Goal: Information Seeking & Learning: Learn about a topic

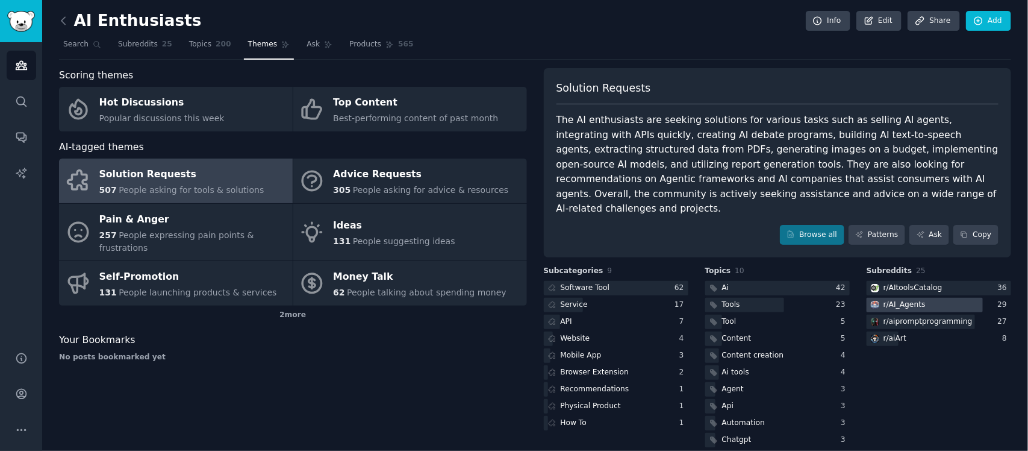
click at [915, 299] on div "r/ AI_Agents" at bounding box center [905, 304] width 42 height 11
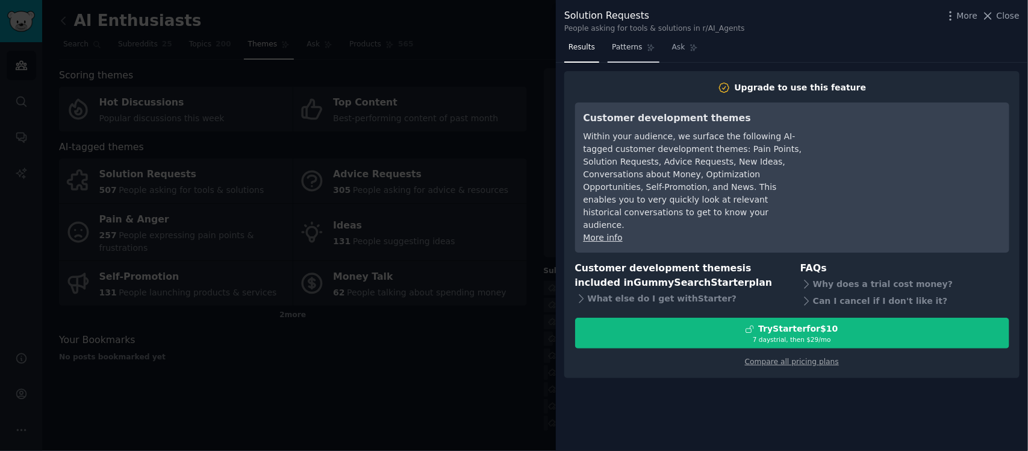
click at [622, 40] on link "Patterns" at bounding box center [633, 50] width 51 height 25
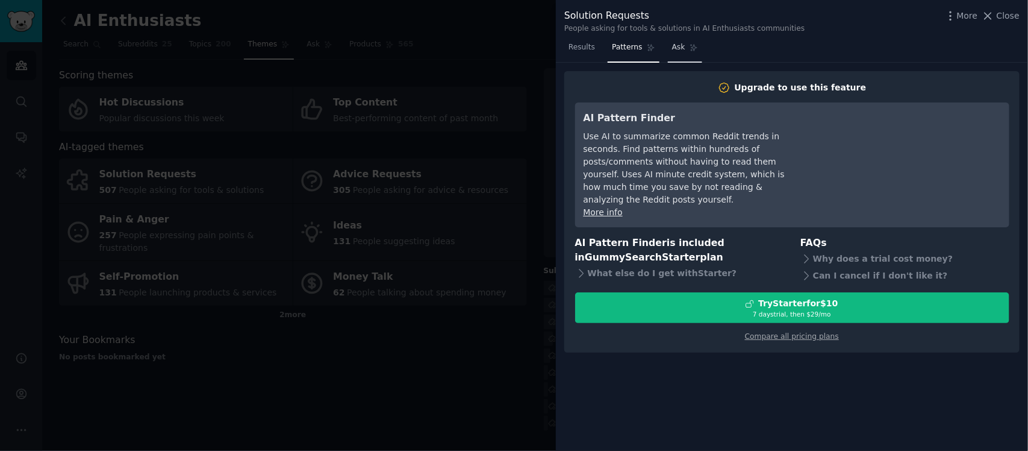
click at [672, 52] on span "Ask" at bounding box center [678, 47] width 13 height 11
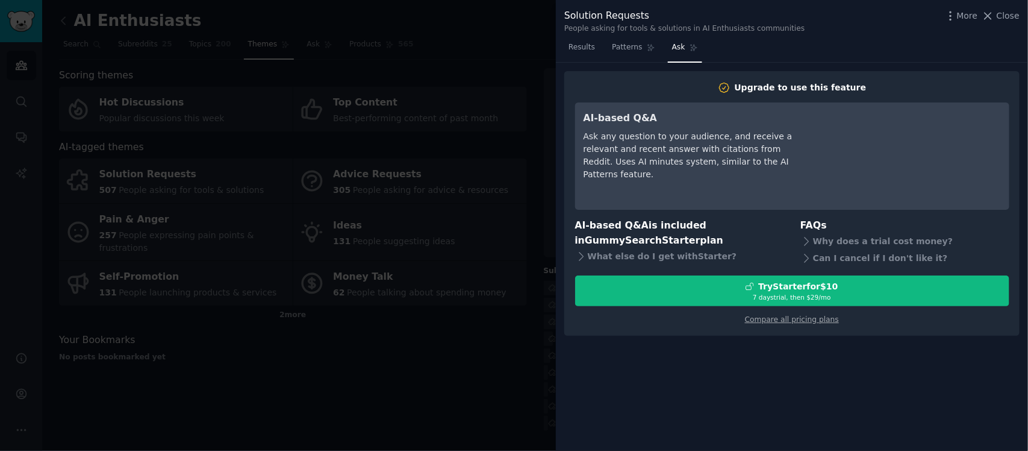
click at [459, 375] on div at bounding box center [514, 225] width 1028 height 451
